Goal: Information Seeking & Learning: Find specific page/section

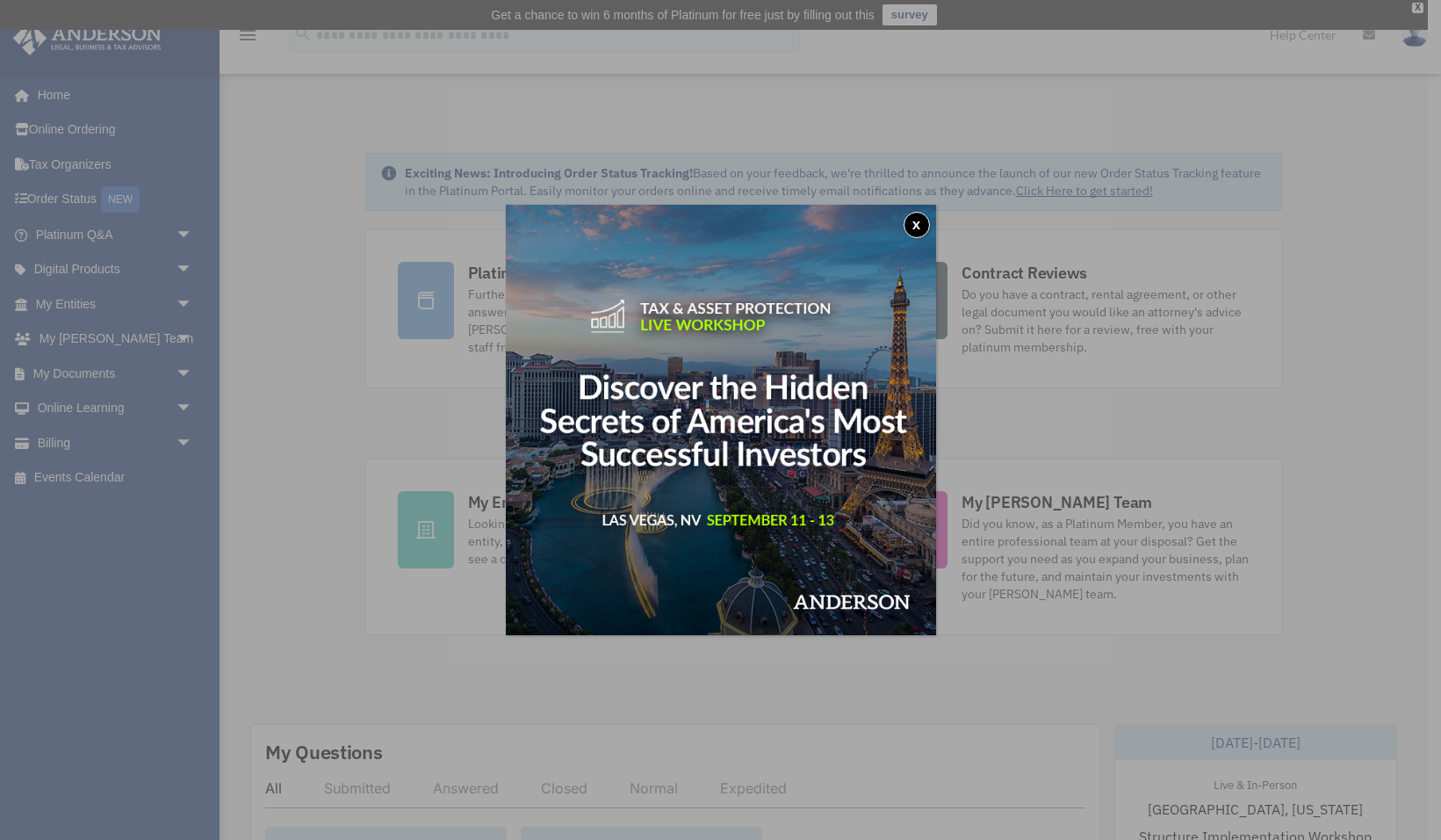
click at [190, 304] on div "x" at bounding box center [720, 420] width 1441 height 840
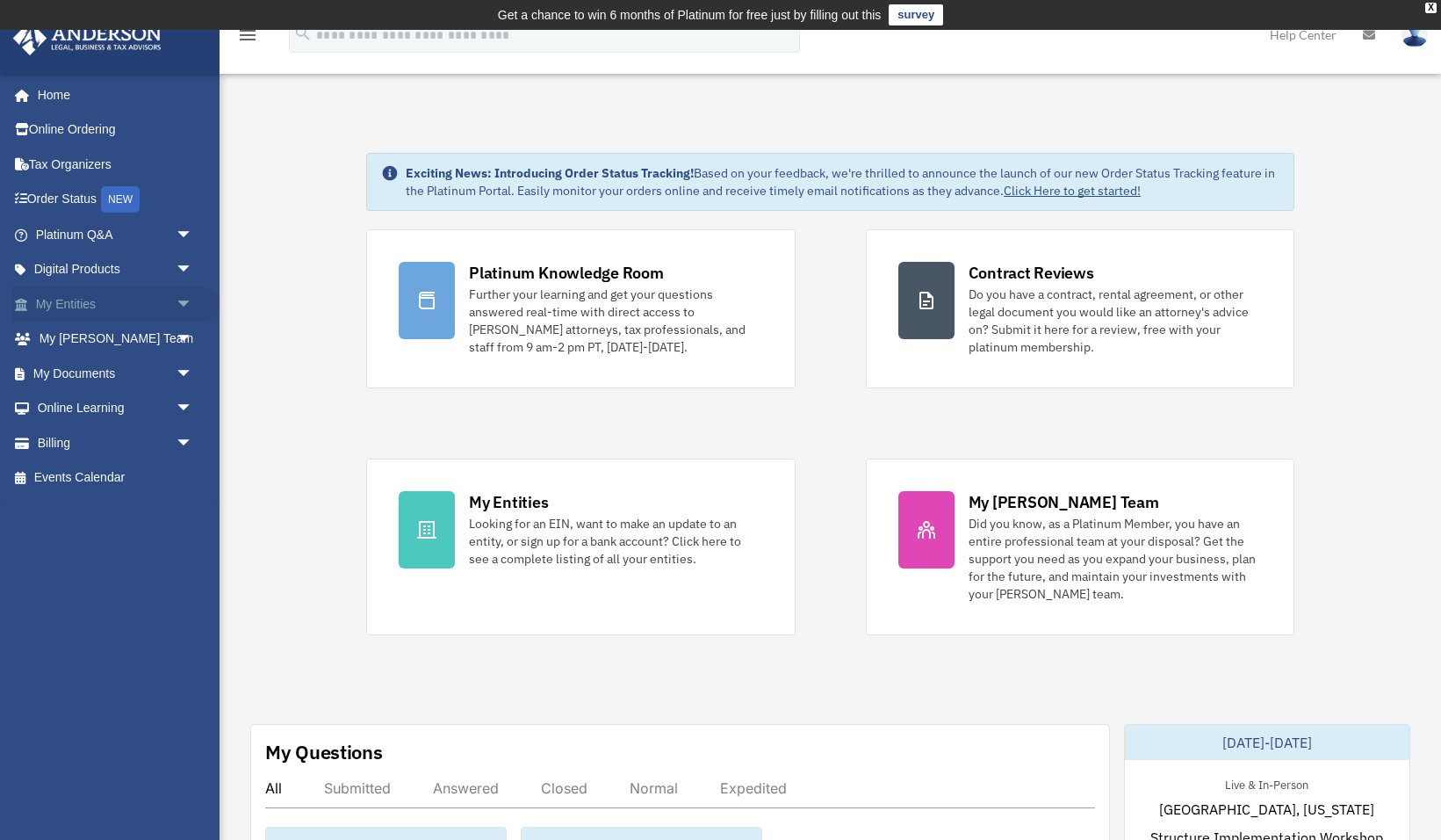
click at [182, 300] on span "arrow_drop_down" at bounding box center [193, 304] width 35 height 36
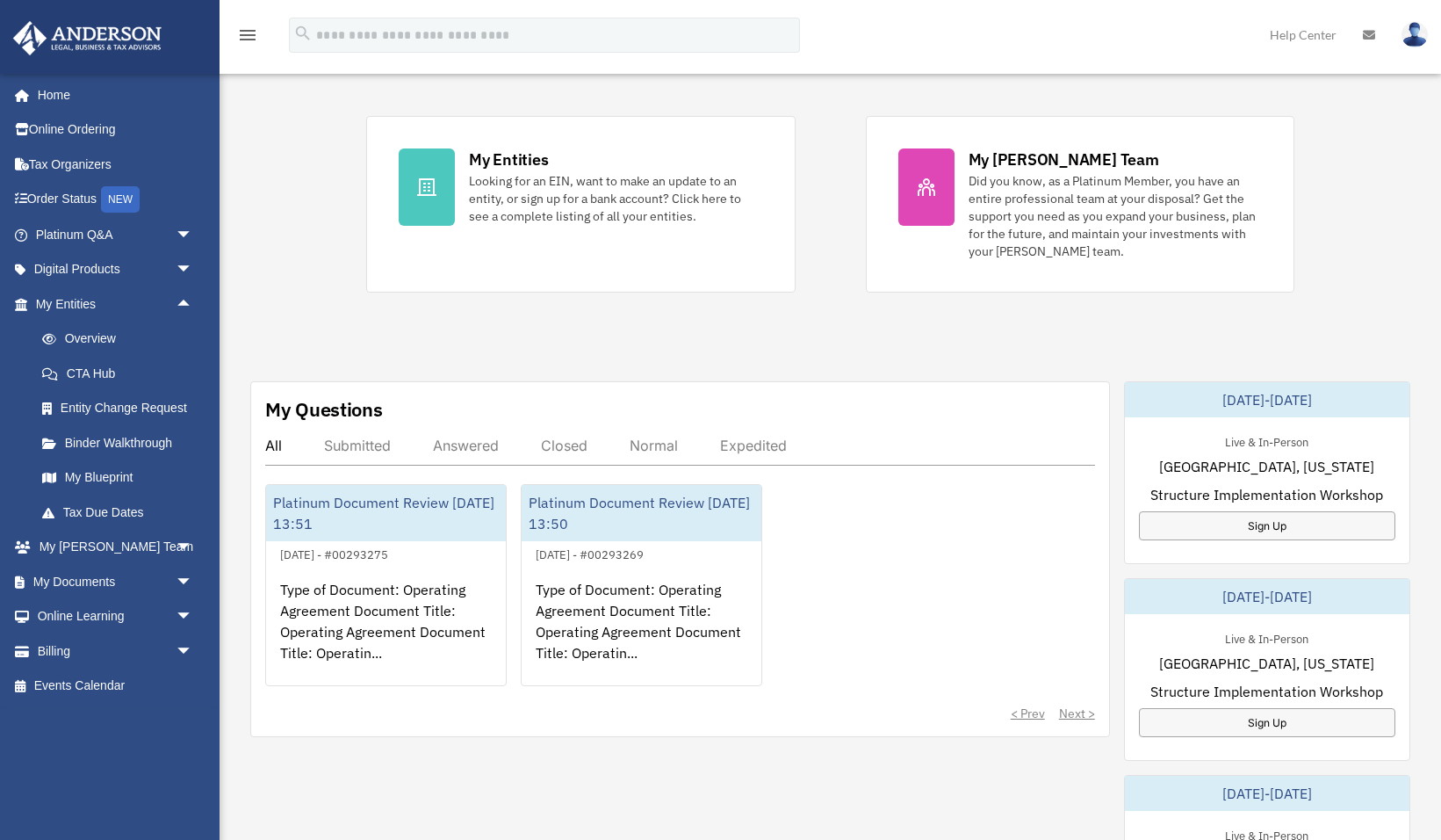
scroll to position [349, 0]
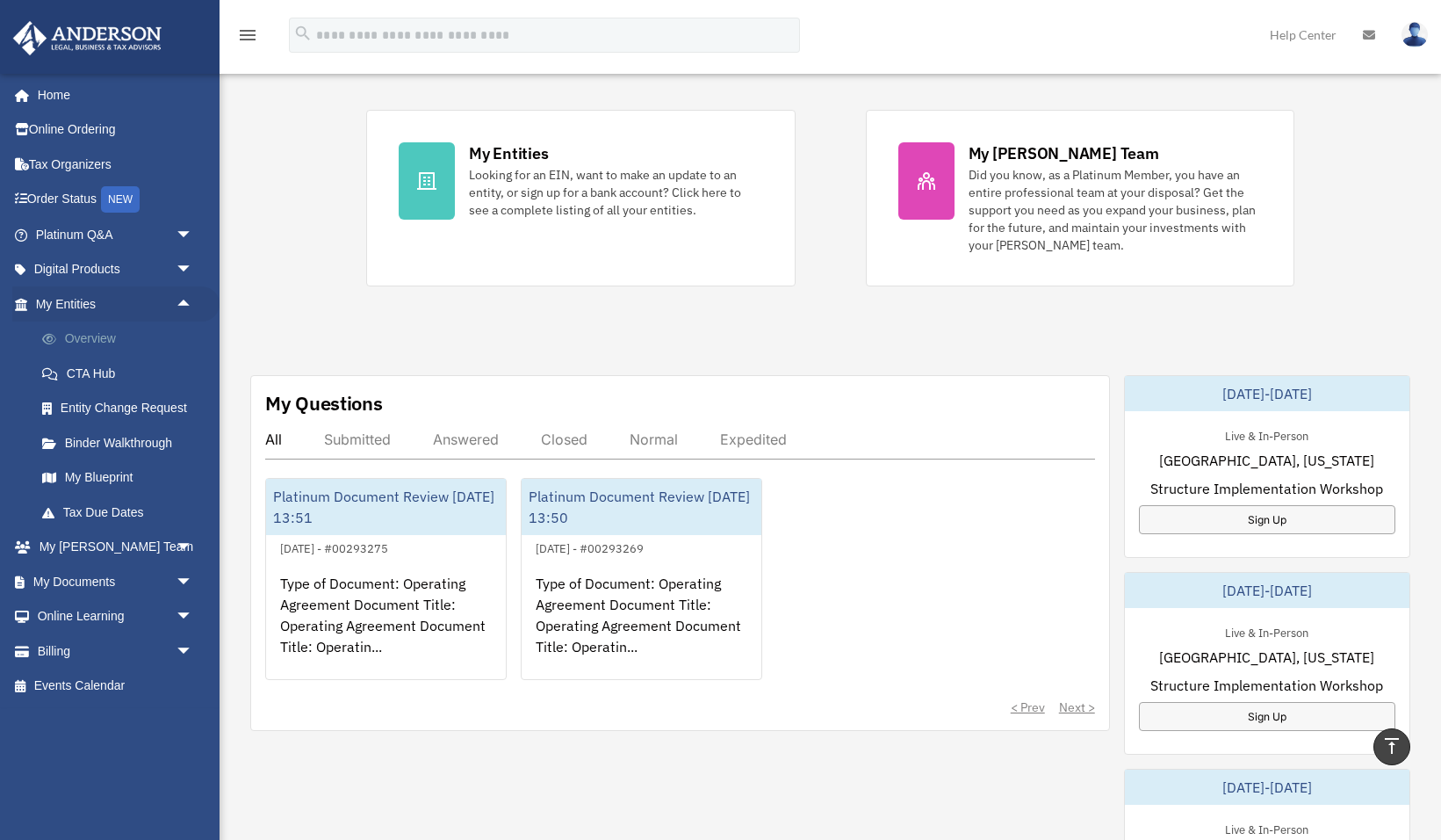
click at [100, 339] on link "Overview" at bounding box center [122, 339] width 195 height 35
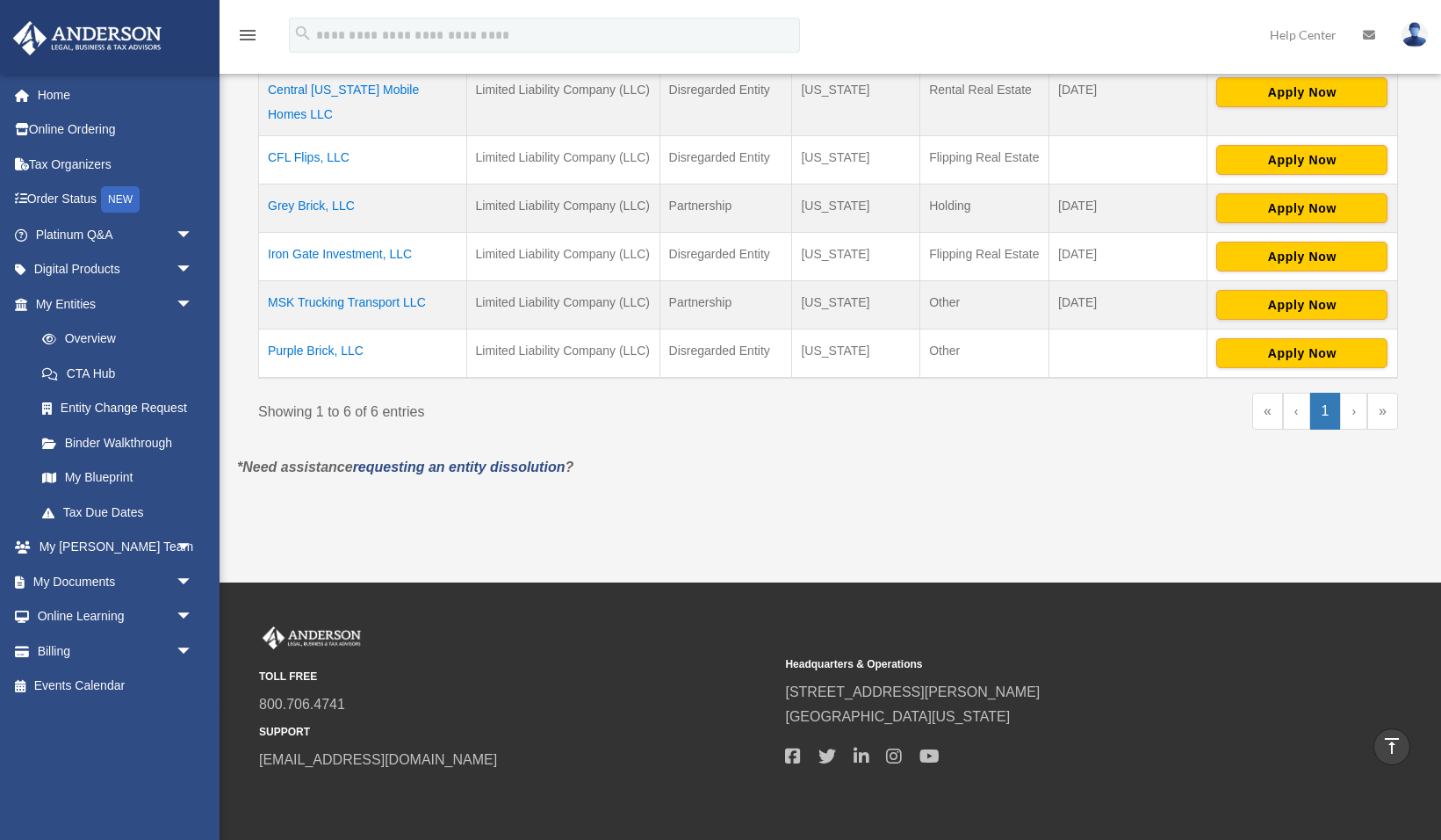
scroll to position [415, 0]
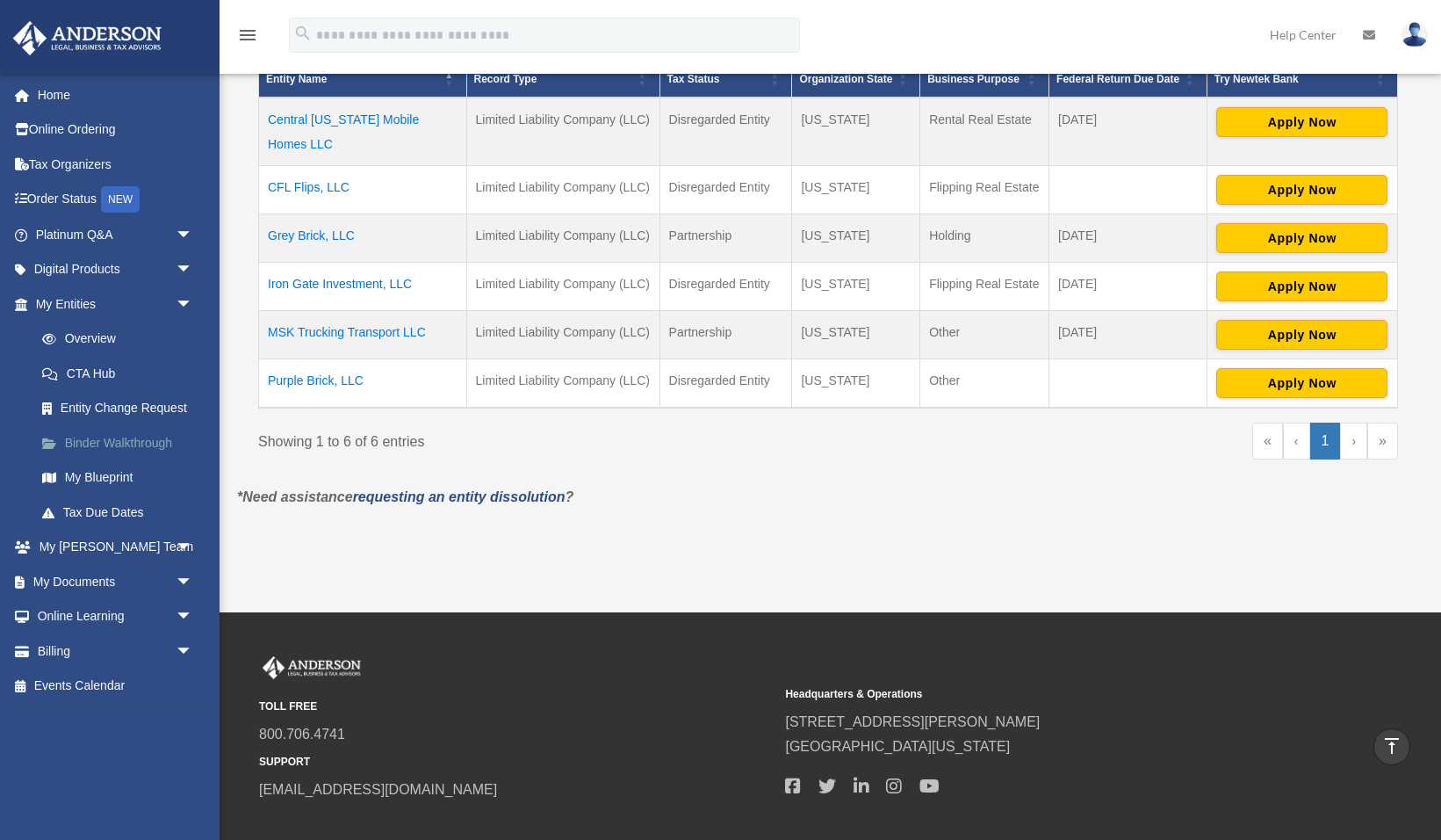
click at [105, 442] on link "Binder Walkthrough" at bounding box center [122, 443] width 195 height 35
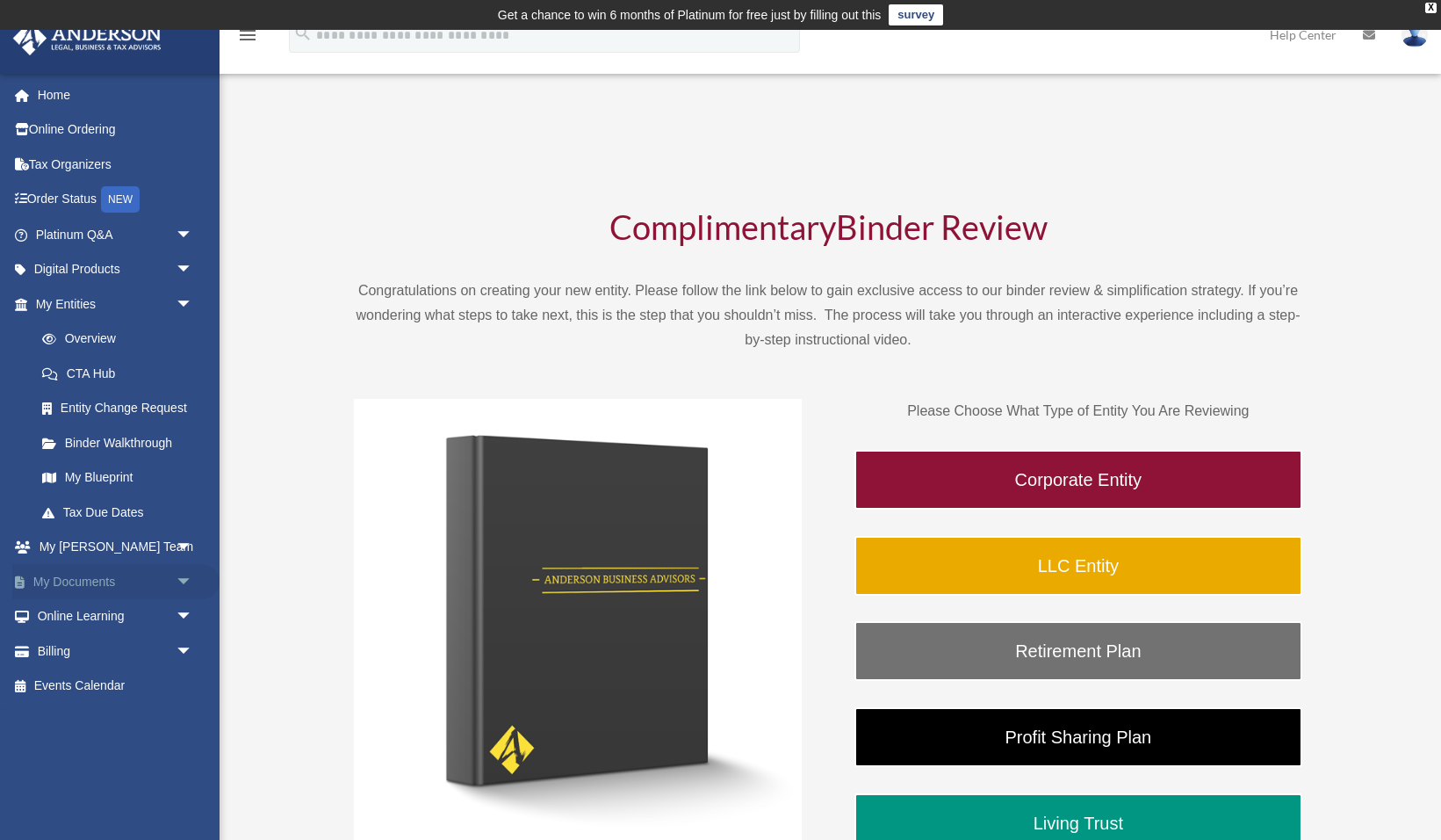
click at [189, 586] on span "arrow_drop_down" at bounding box center [193, 581] width 35 height 36
click at [88, 624] on link "Box" at bounding box center [122, 616] width 195 height 35
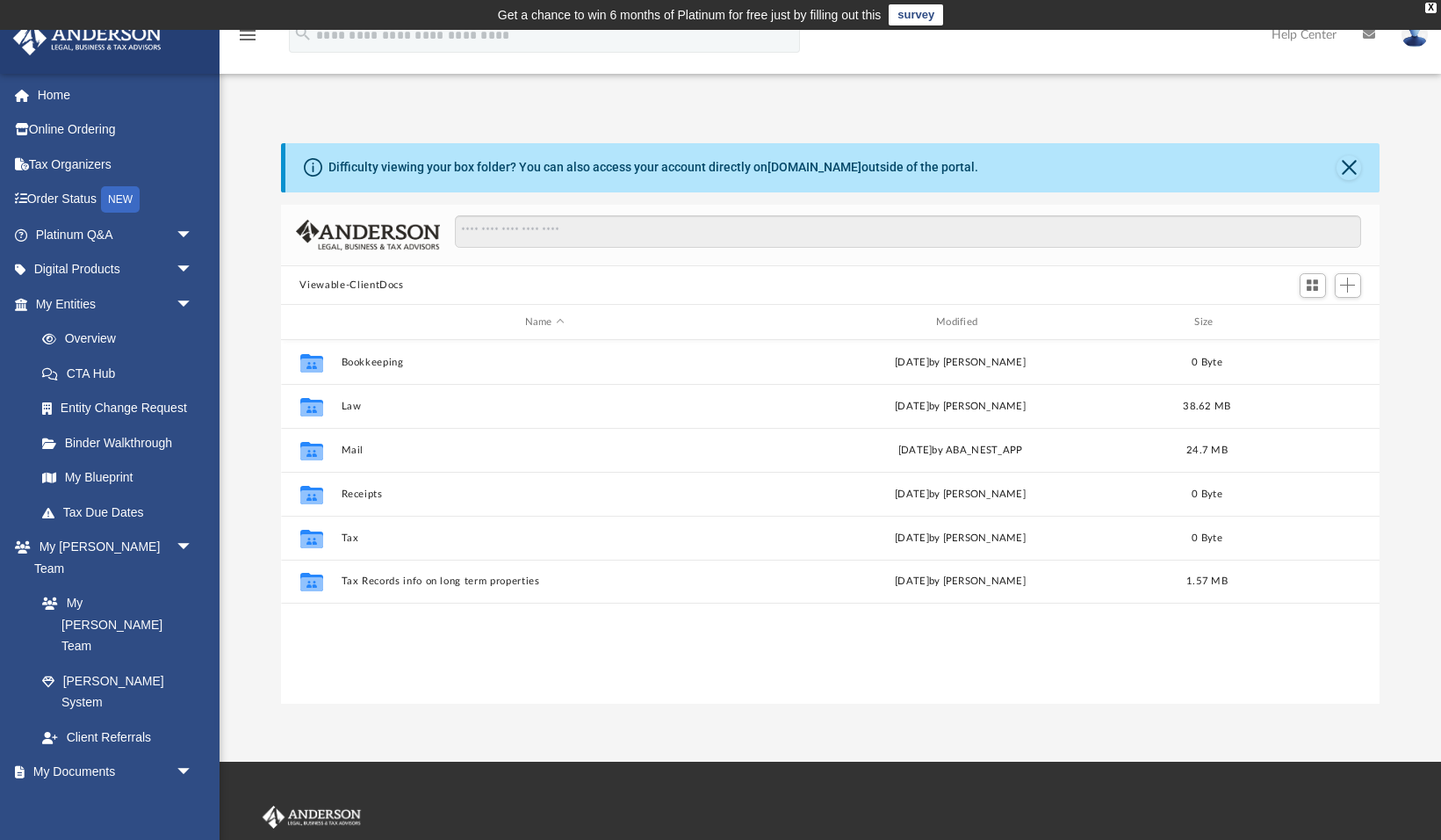
scroll to position [398, 1100]
click at [117, 515] on link "Tax Due Dates" at bounding box center [122, 512] width 195 height 35
